Goal: Find specific page/section: Find specific page/section

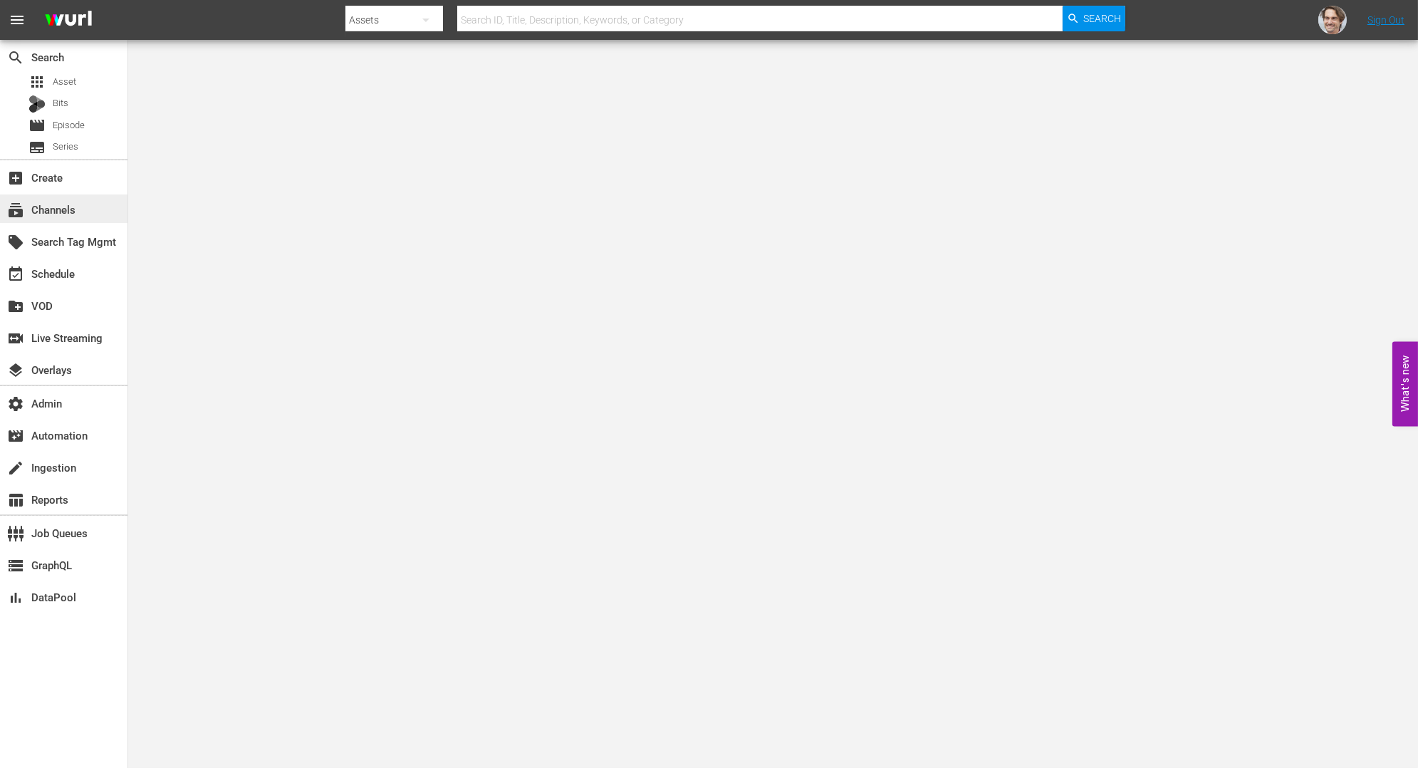
click at [66, 206] on div "subscriptions Channels" at bounding box center [40, 207] width 80 height 13
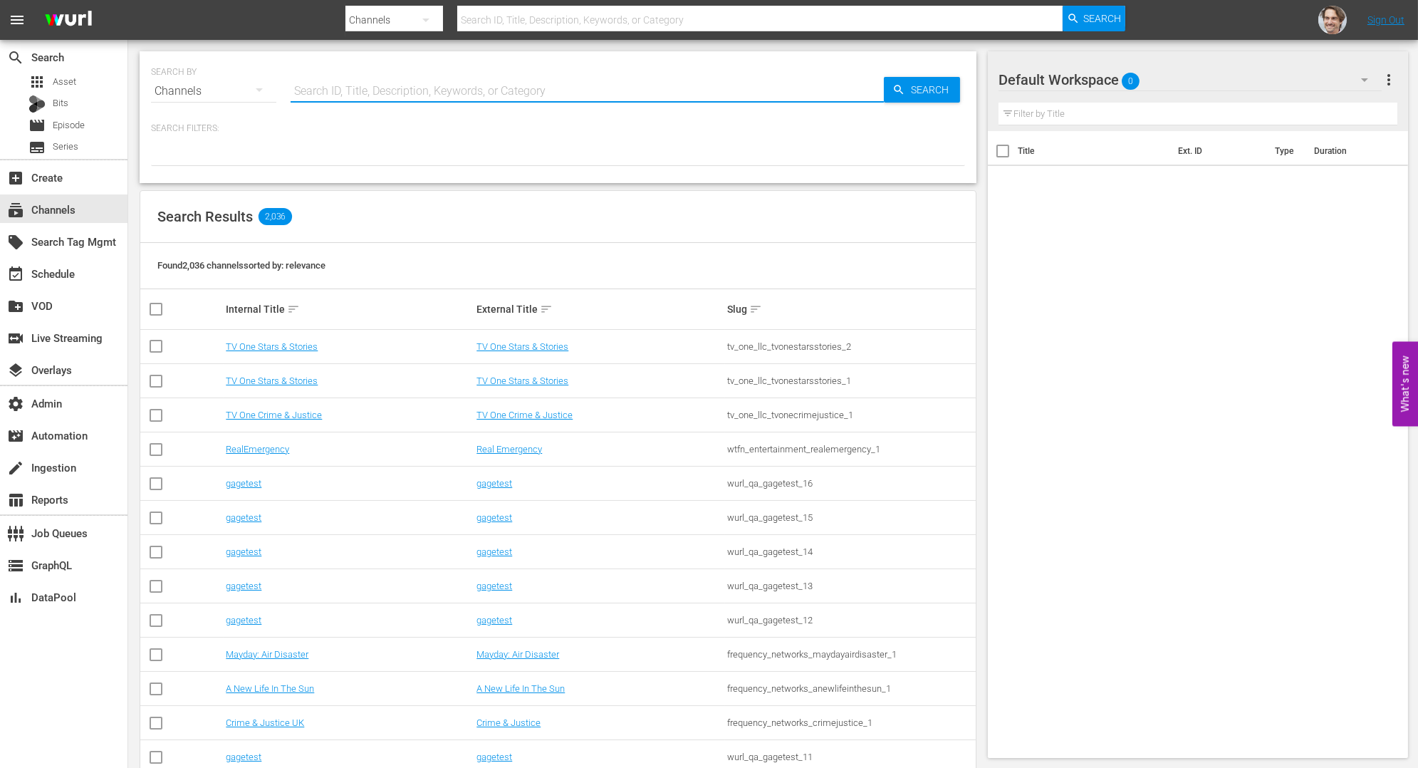
click at [449, 94] on input "text" at bounding box center [587, 91] width 593 height 34
paste input "jukin_failarmy_international_1"
type input "jukin_failarmy_international_1"
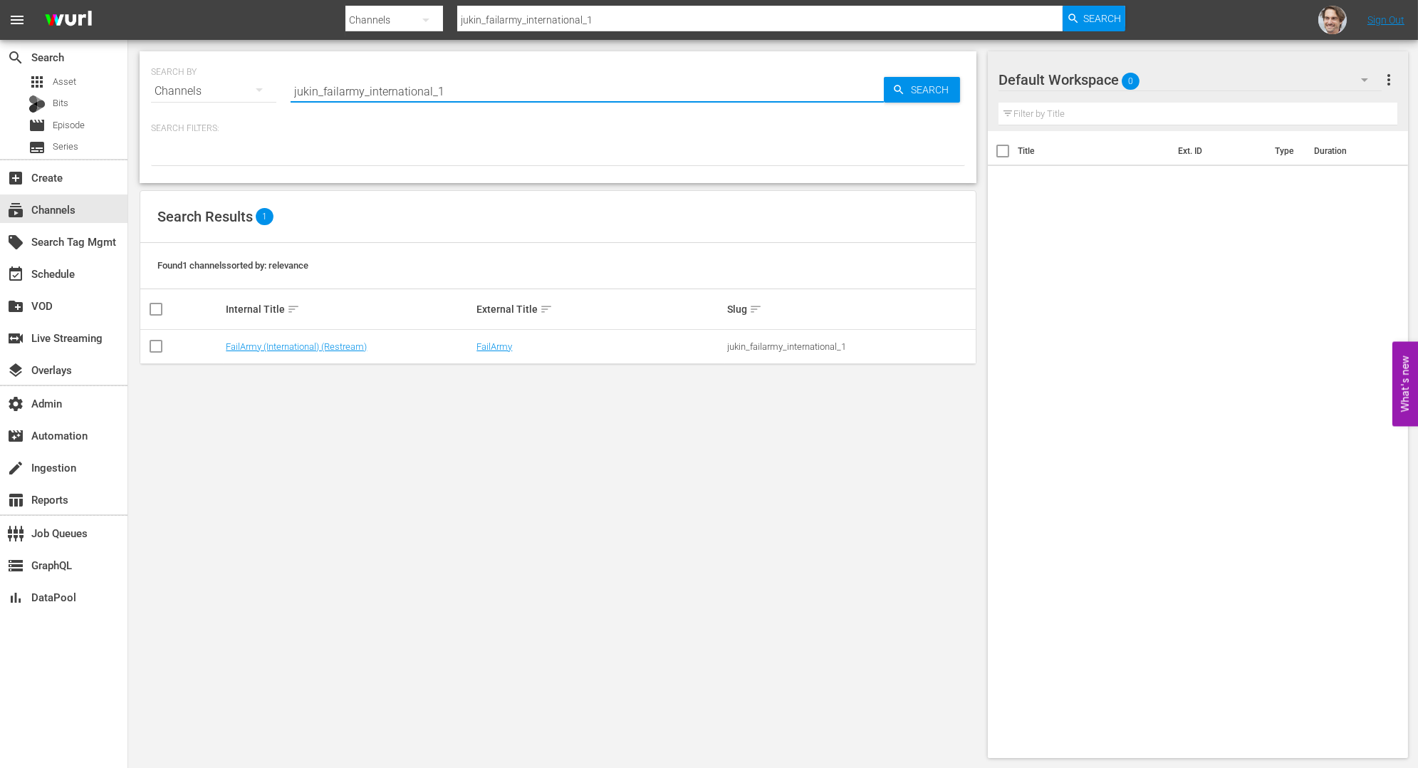
click at [455, 85] on input "jukin_failarmy_international_1" at bounding box center [587, 91] width 593 height 34
type input "failarmy"
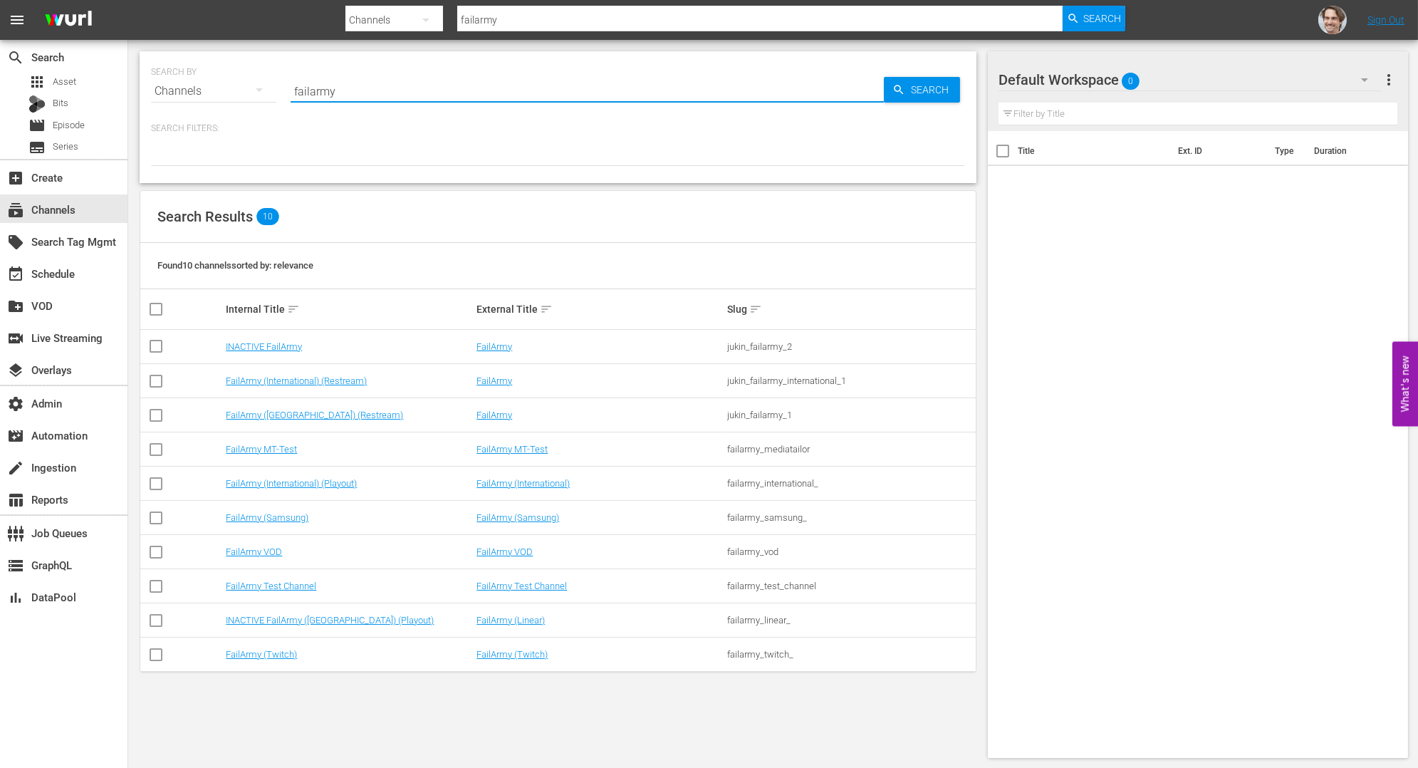
type input "failarmy"
